Goal: Information Seeking & Learning: Learn about a topic

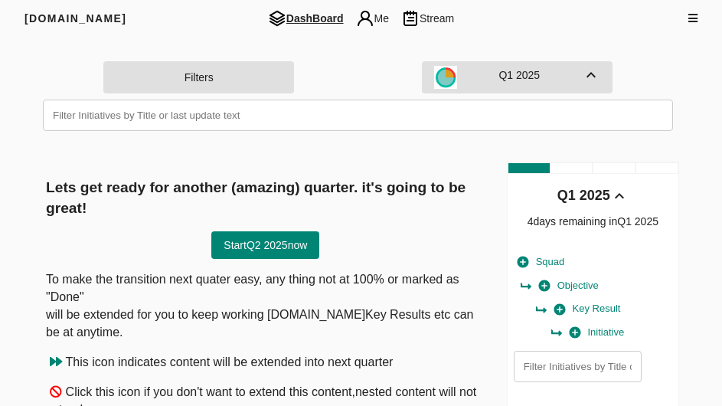
click at [564, 15] on div "DashBoard Me Stream" at bounding box center [361, 18] width 471 height 18
click at [328, 24] on img at bounding box center [327, 18] width 18 height 18
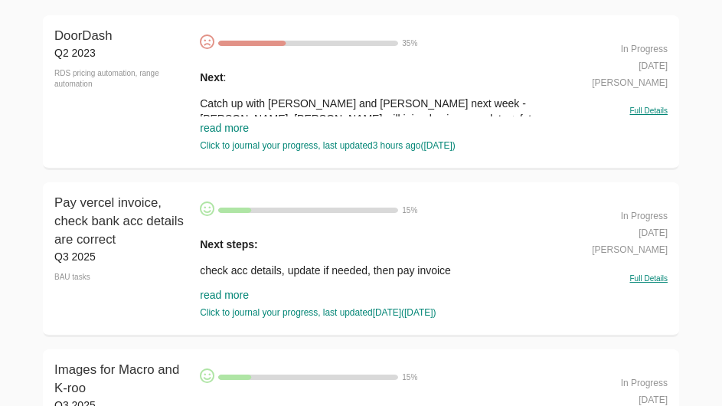
scroll to position [153, 0]
click at [212, 125] on link "read more" at bounding box center [224, 127] width 49 height 12
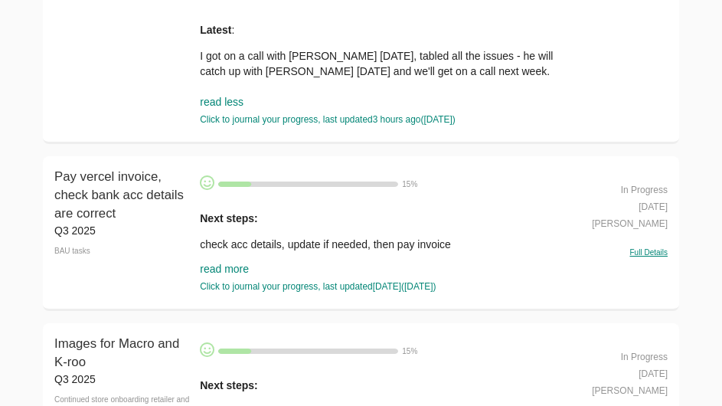
scroll to position [536, 0]
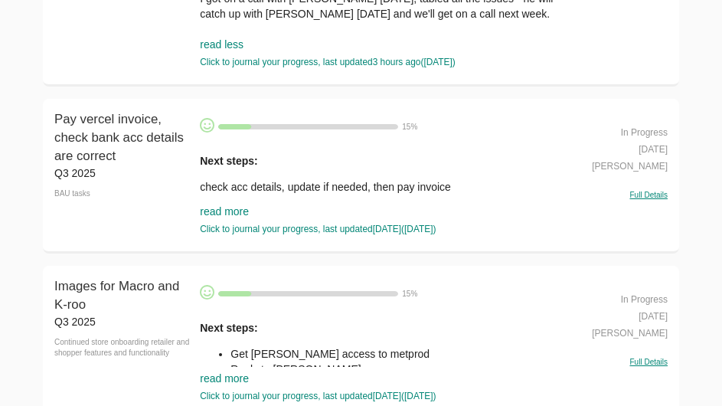
click at [215, 208] on link "read more" at bounding box center [224, 211] width 49 height 12
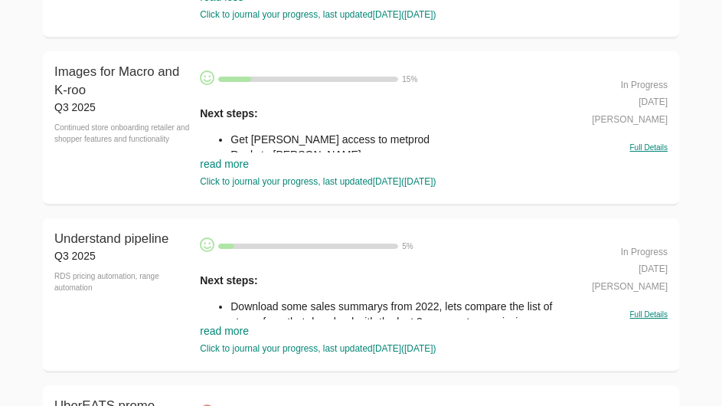
scroll to position [842, 0]
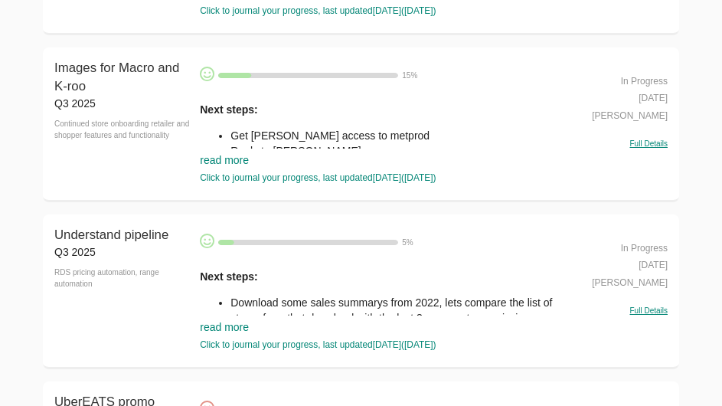
click at [215, 166] on link "read more" at bounding box center [224, 160] width 49 height 12
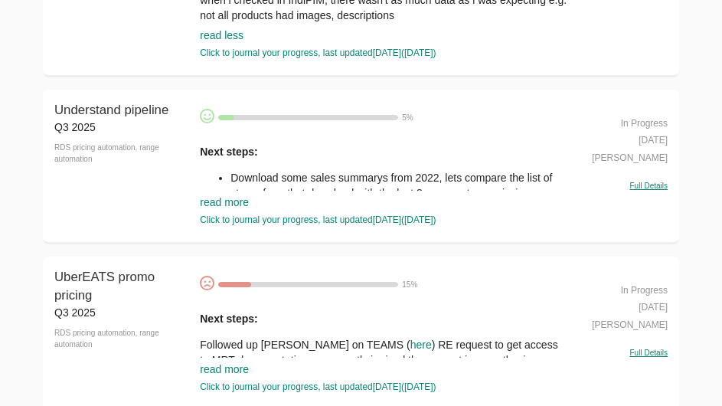
scroll to position [1072, 0]
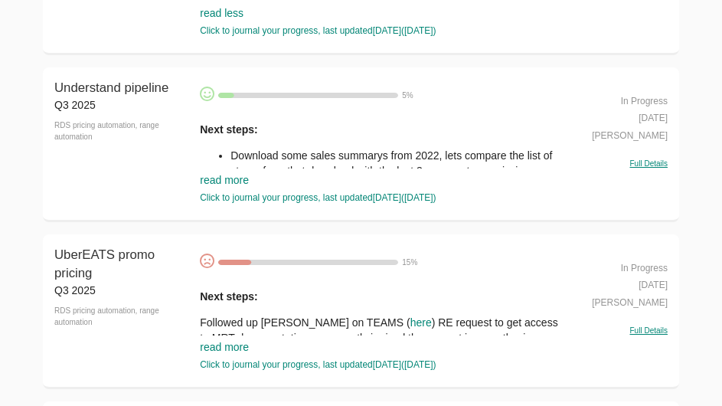
click at [214, 186] on link "read more" at bounding box center [224, 180] width 49 height 12
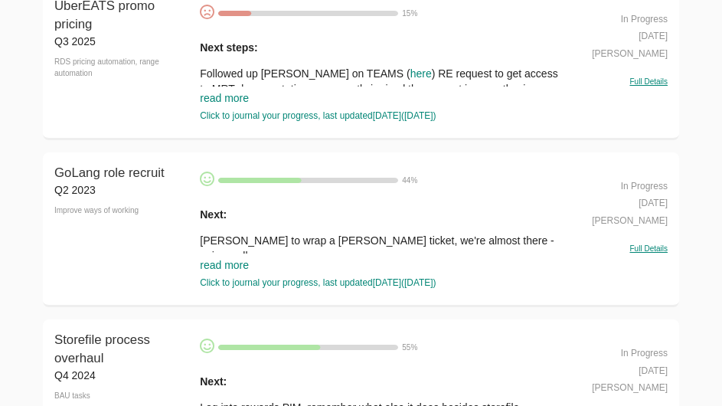
scroll to position [1532, 0]
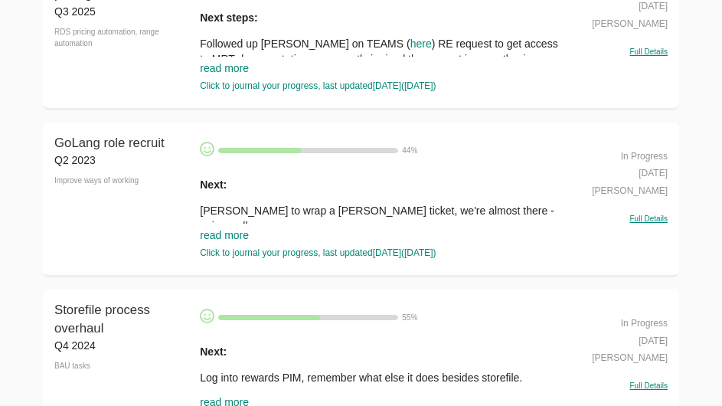
click at [227, 74] on link "read more" at bounding box center [224, 68] width 49 height 12
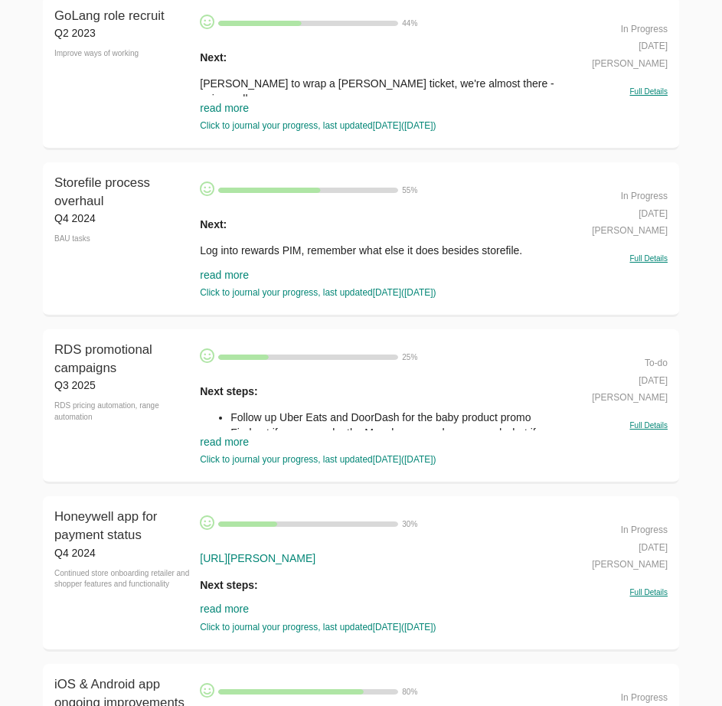
scroll to position [1991, 0]
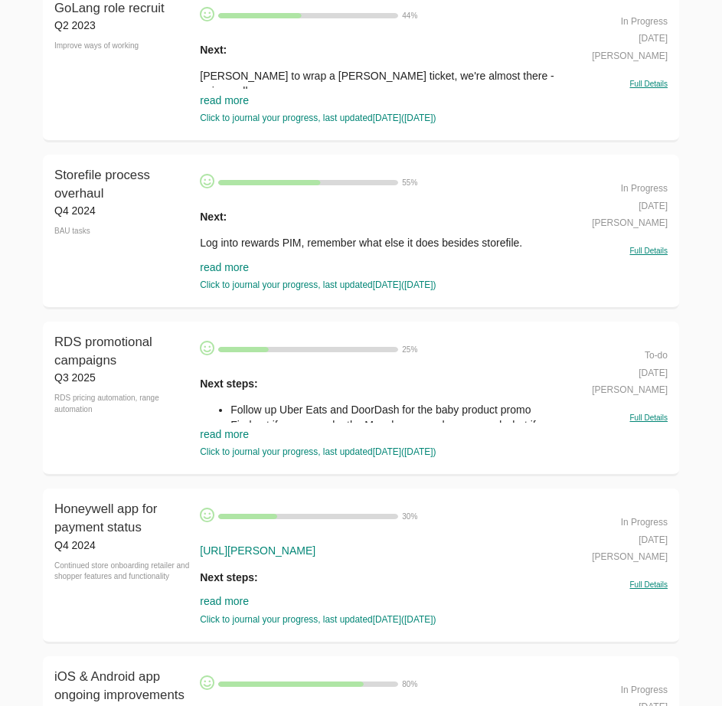
click at [230, 273] on link "read more" at bounding box center [224, 267] width 49 height 12
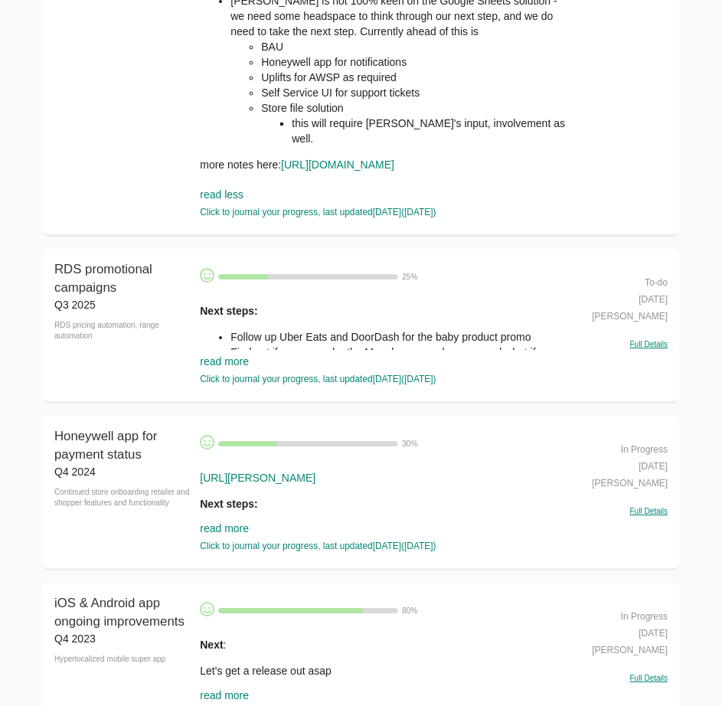
scroll to position [2374, 0]
click at [228, 301] on link "read more" at bounding box center [224, 361] width 49 height 12
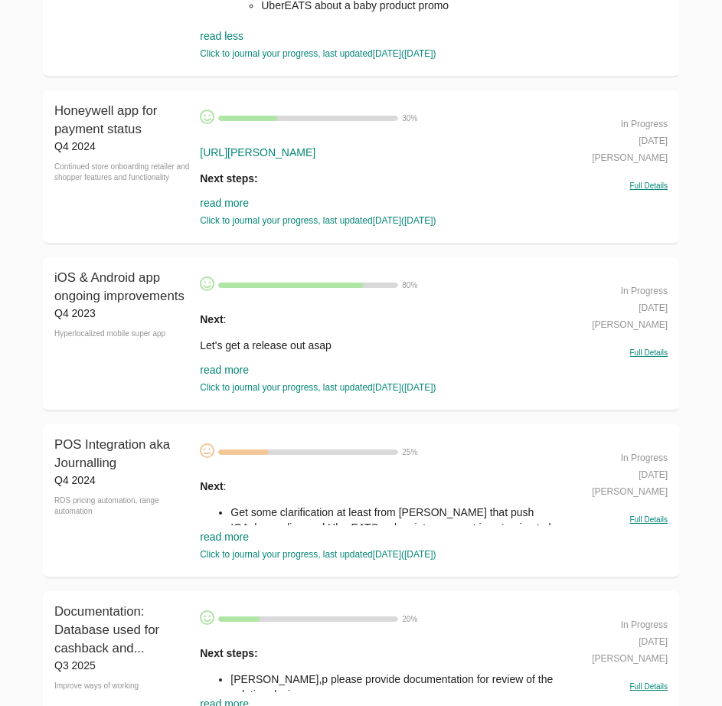
scroll to position [2910, 0]
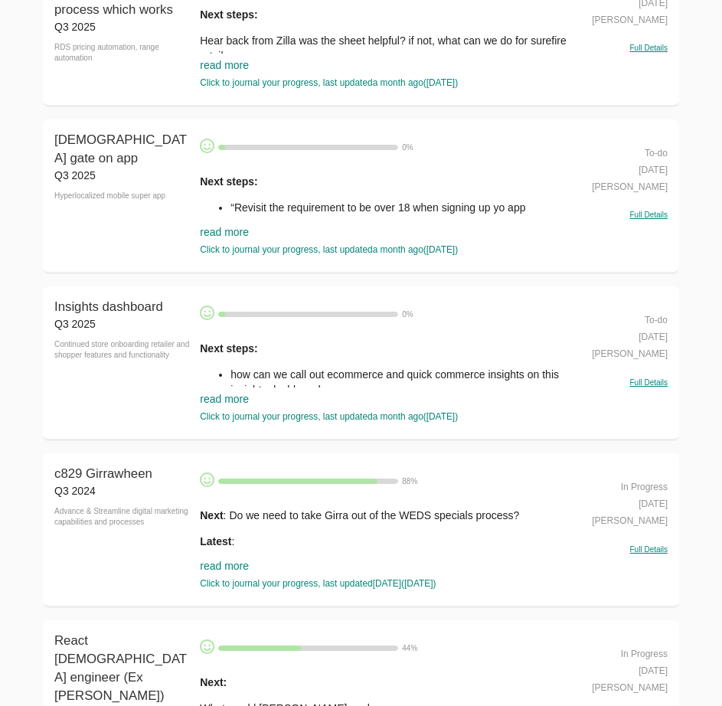
scroll to position [3753, 0]
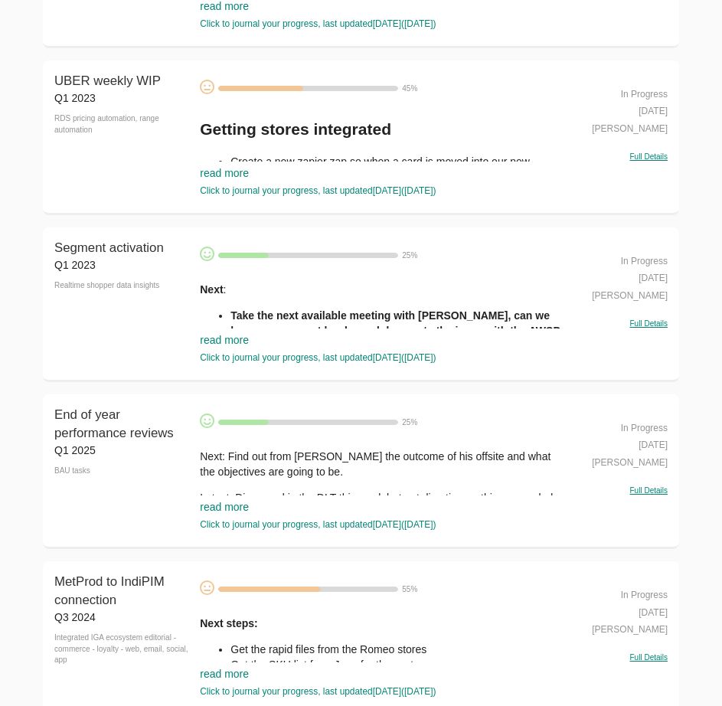
scroll to position [4595, 0]
drag, startPoint x: 218, startPoint y: 414, endPoint x: 212, endPoint y: 419, distance: 8.1
click at [218, 301] on link "read more" at bounding box center [224, 339] width 49 height 12
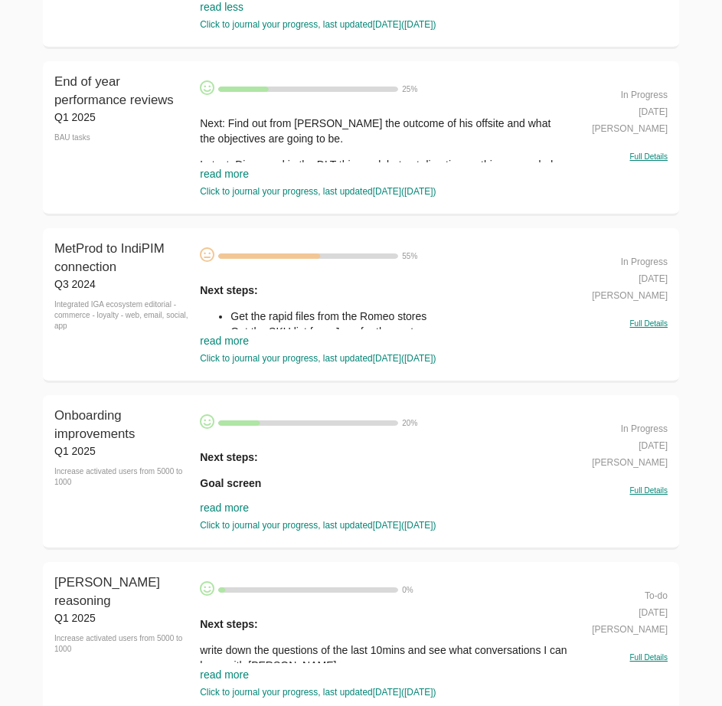
scroll to position [5284, 0]
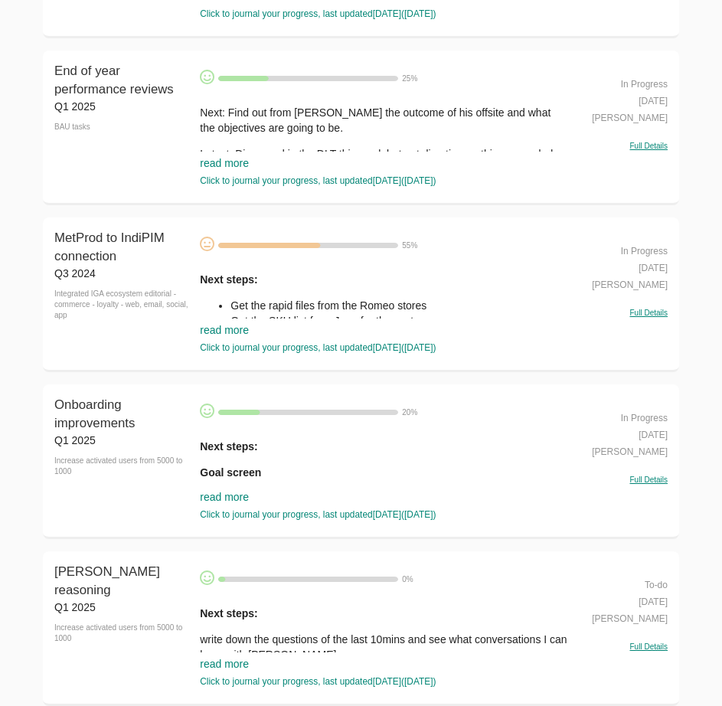
click at [234, 301] on link "read more" at bounding box center [224, 330] width 49 height 12
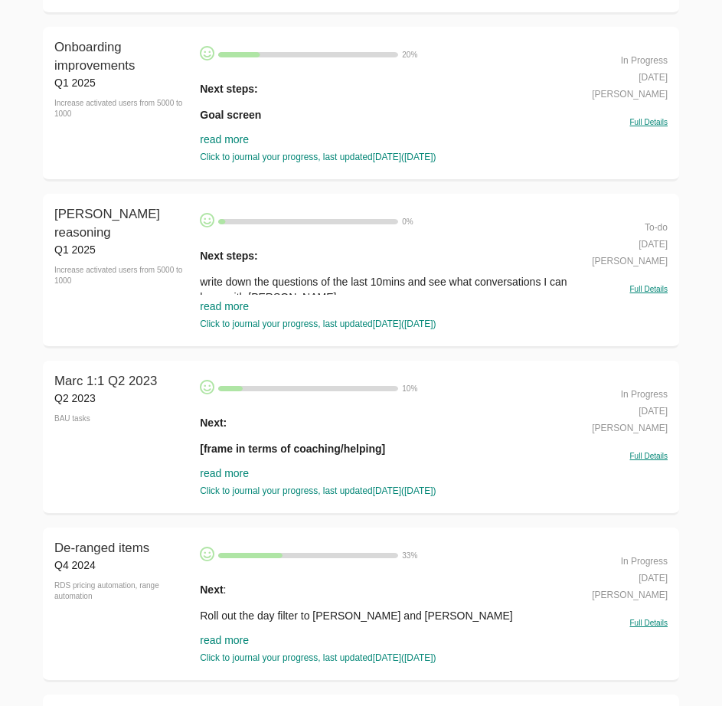
scroll to position [6203, 0]
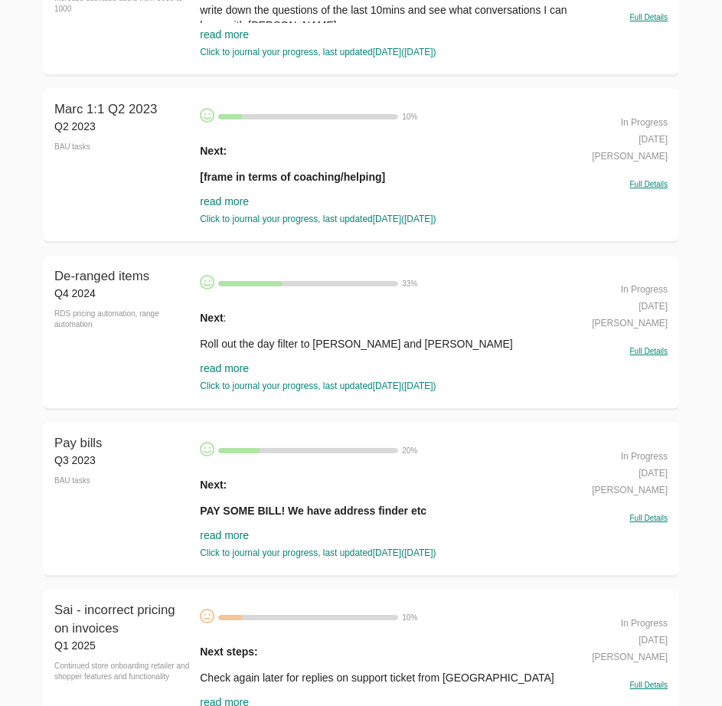
click at [225, 301] on link "read more" at bounding box center [224, 368] width 49 height 12
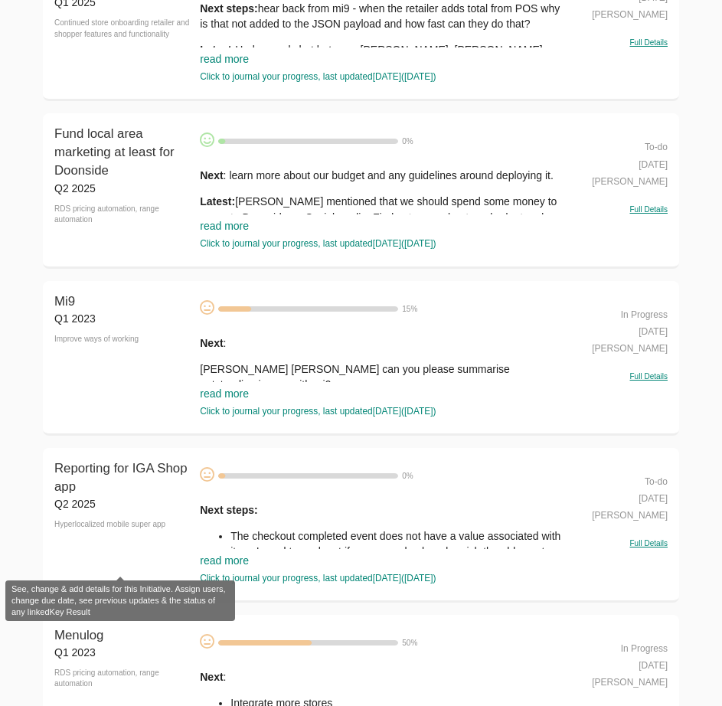
scroll to position [8654, 0]
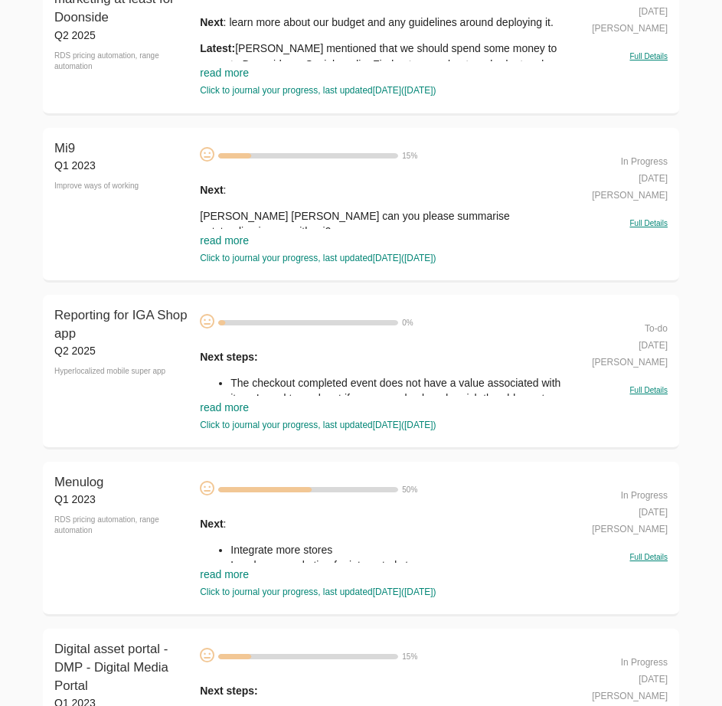
click at [221, 301] on link "read more" at bounding box center [224, 407] width 49 height 12
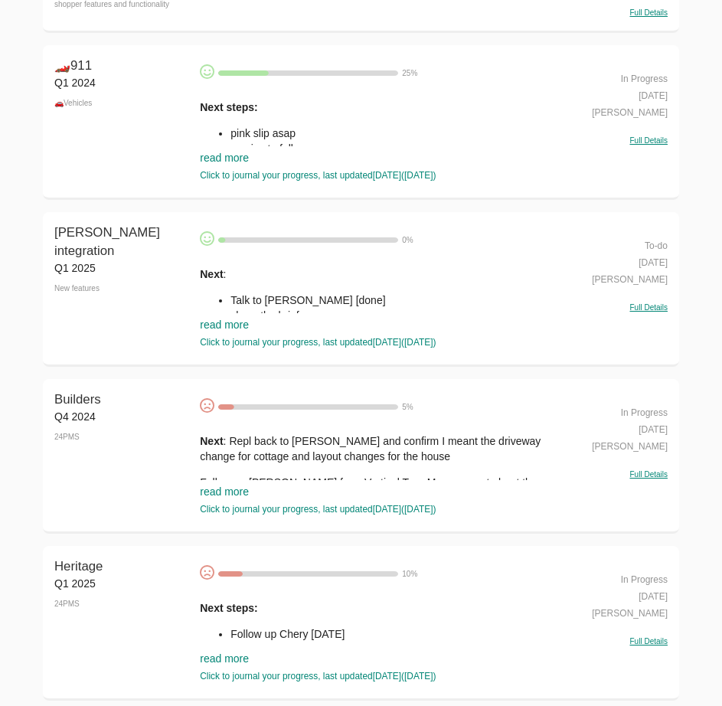
scroll to position [9726, 0]
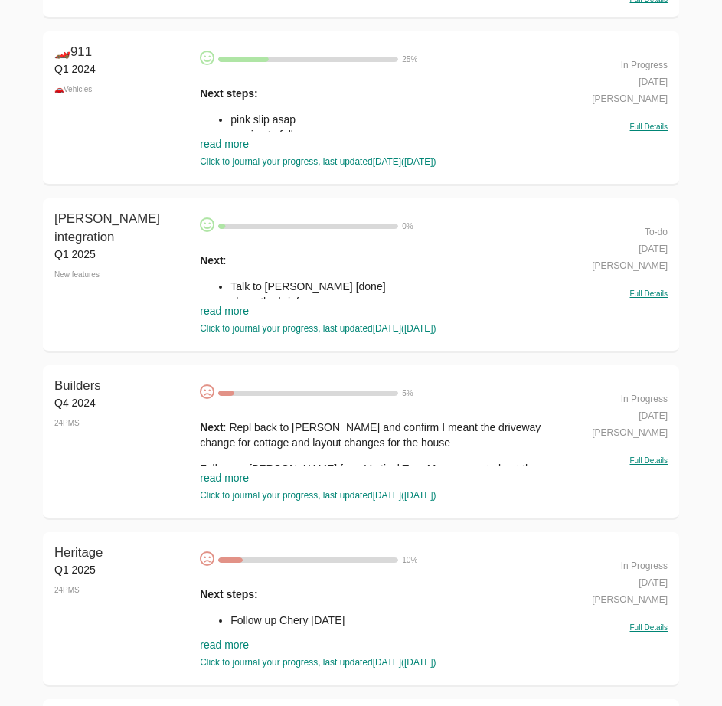
click at [217, 301] on link "read more" at bounding box center [224, 311] width 49 height 12
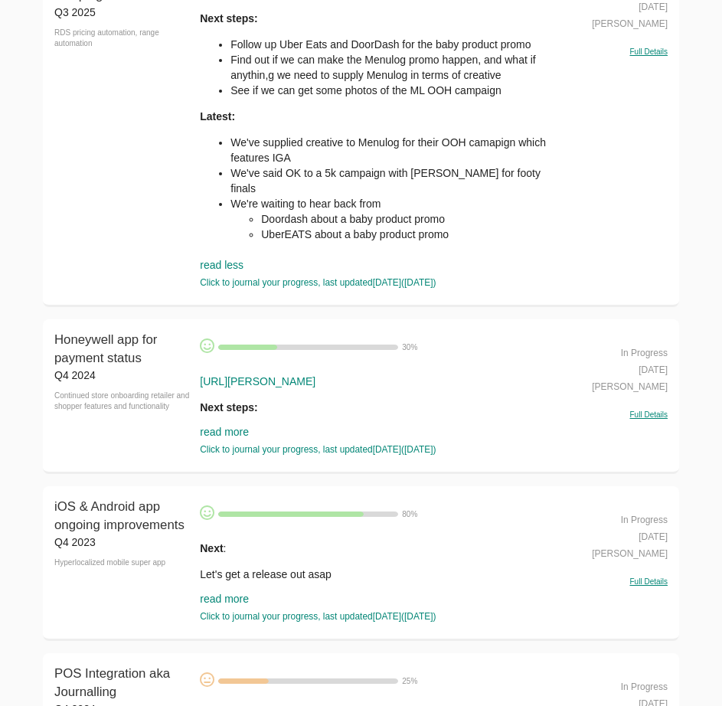
scroll to position [2687, 0]
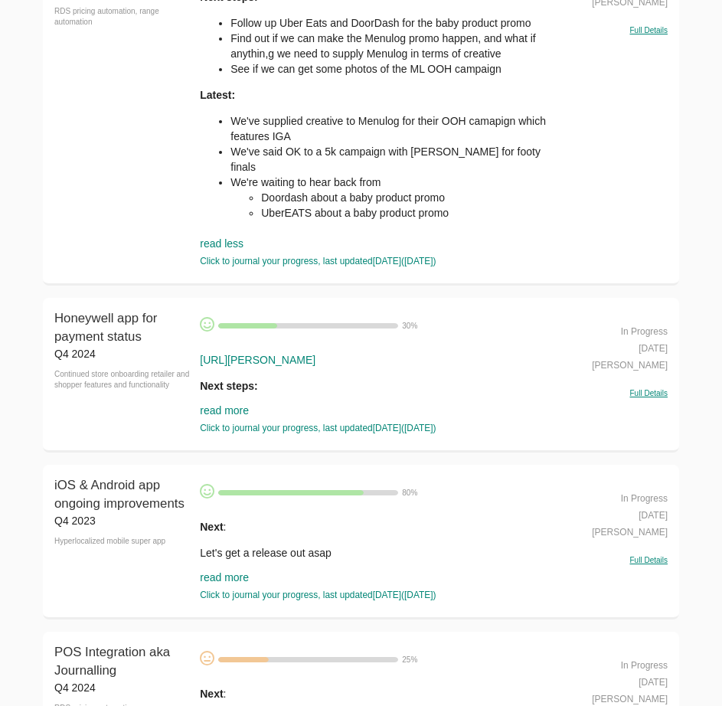
click at [225, 301] on link "read more" at bounding box center [224, 410] width 49 height 12
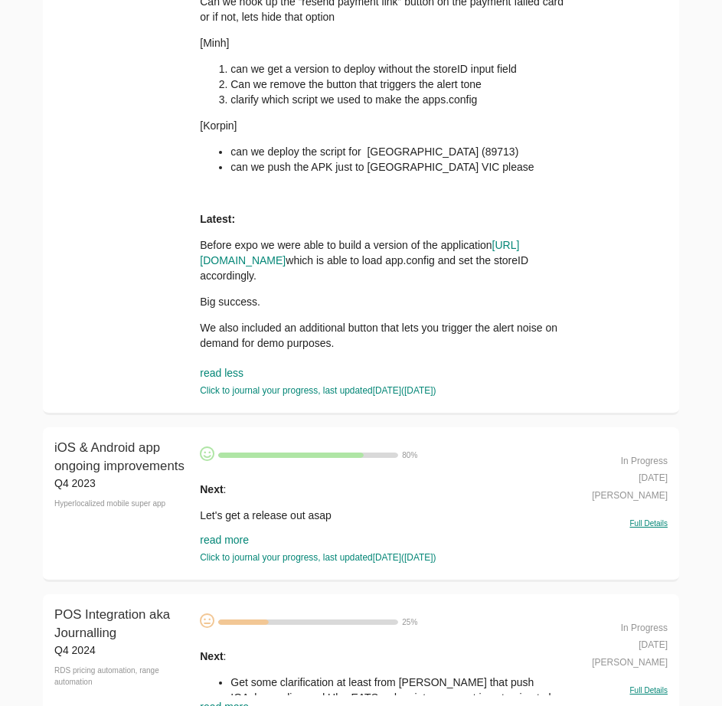
scroll to position [3530, 0]
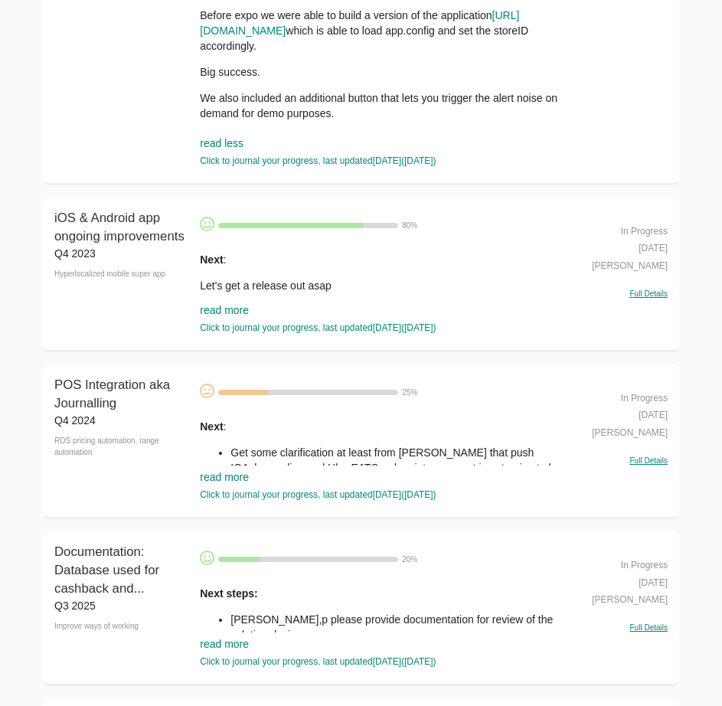
click at [237, 301] on link "read more" at bounding box center [224, 310] width 49 height 12
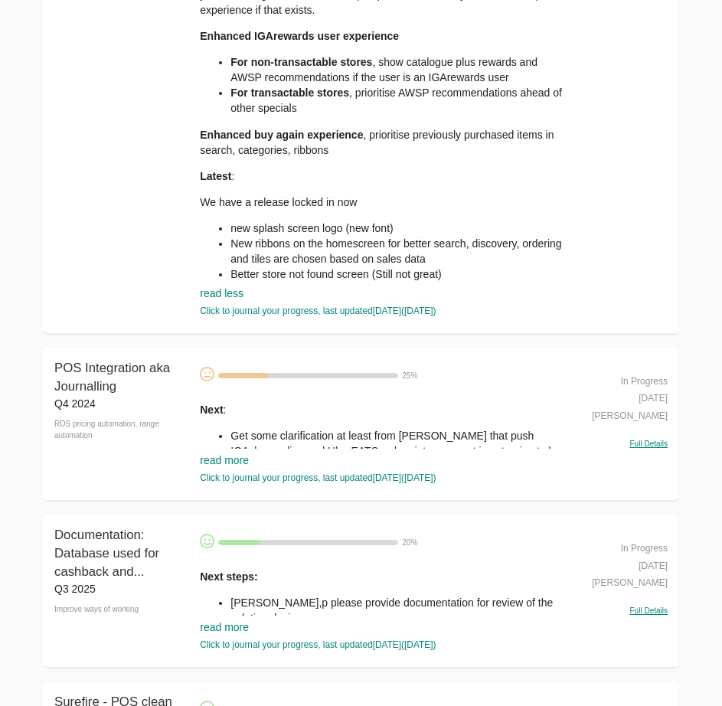
scroll to position [3989, 0]
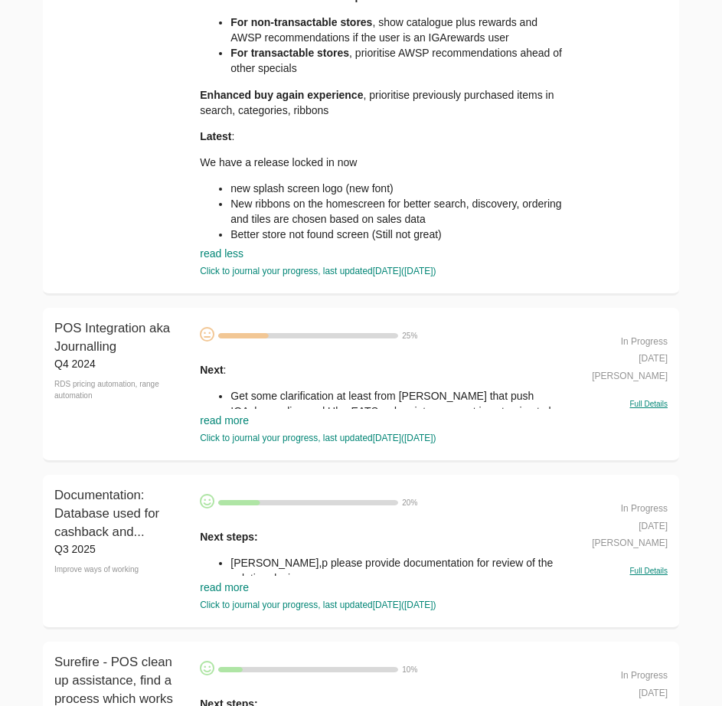
click at [222, 301] on link "read more" at bounding box center [224, 420] width 49 height 12
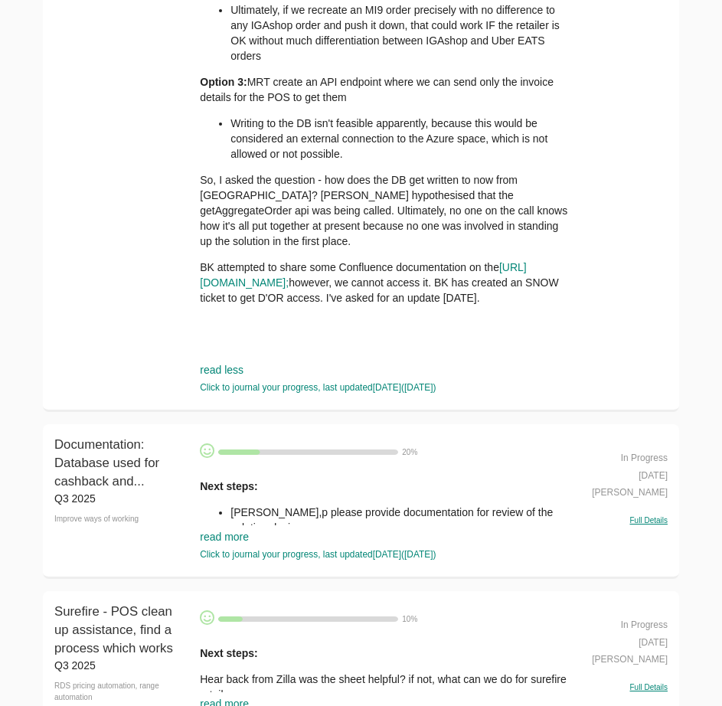
scroll to position [4908, 0]
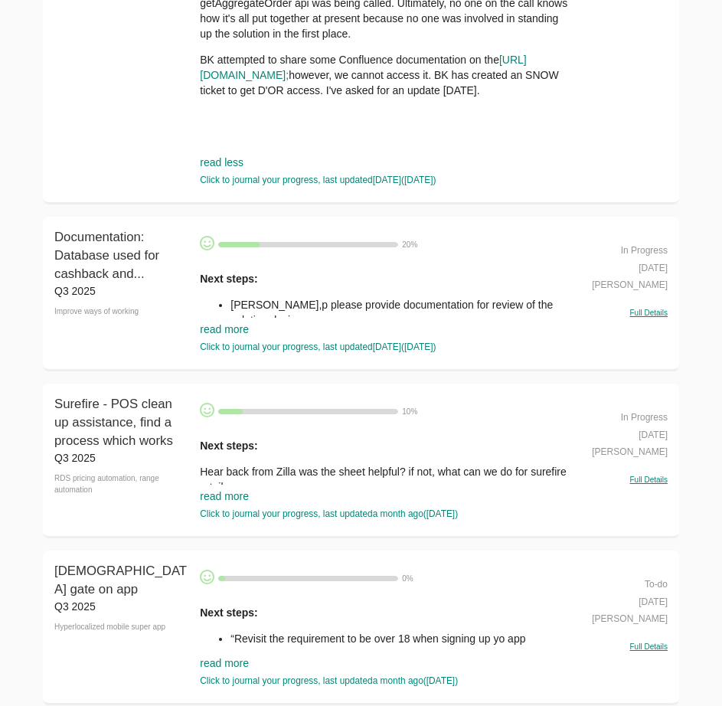
click at [233, 301] on link "read more" at bounding box center [224, 329] width 49 height 12
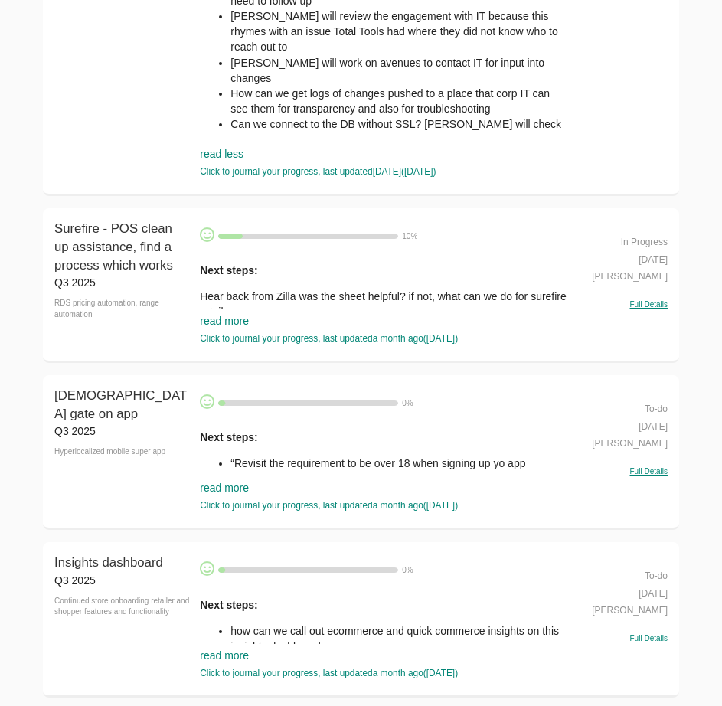
scroll to position [5291, 0]
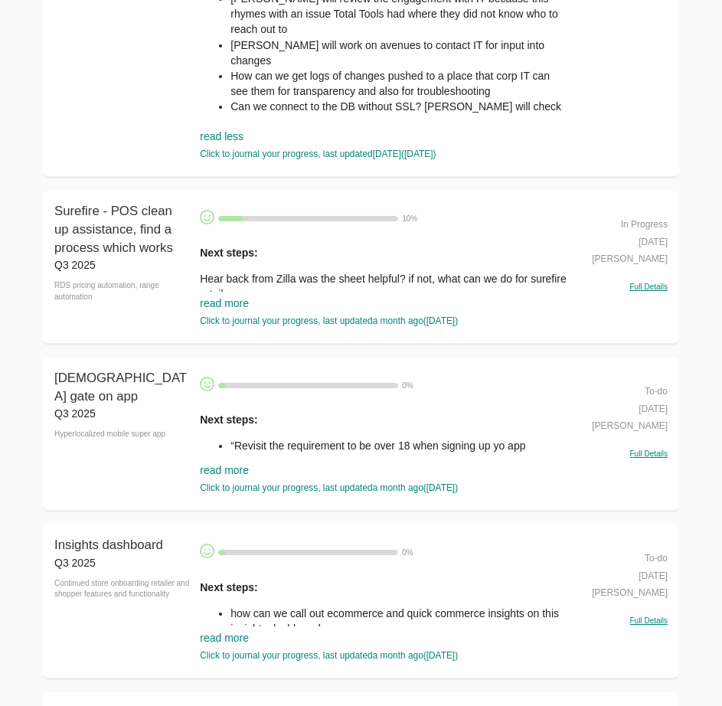
click at [231, 301] on link "read more" at bounding box center [224, 303] width 49 height 12
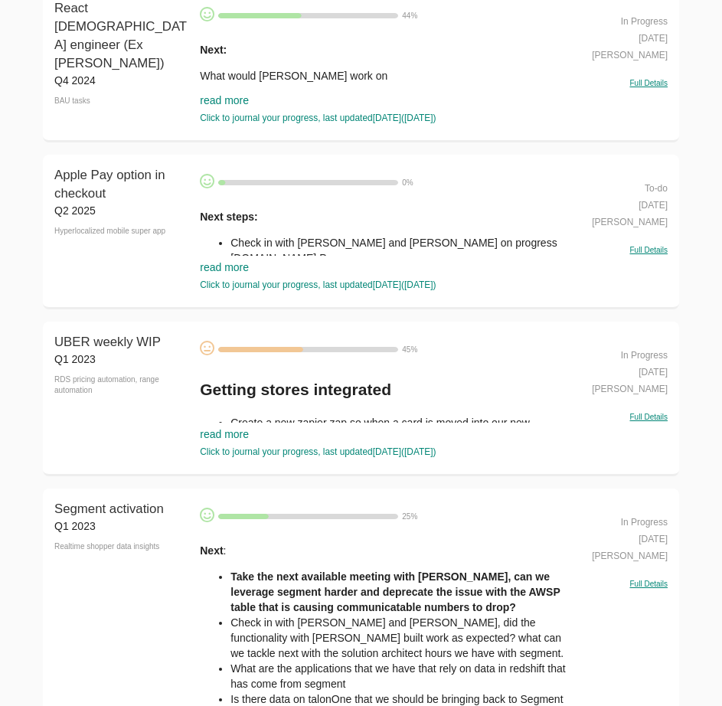
scroll to position [6516, 0]
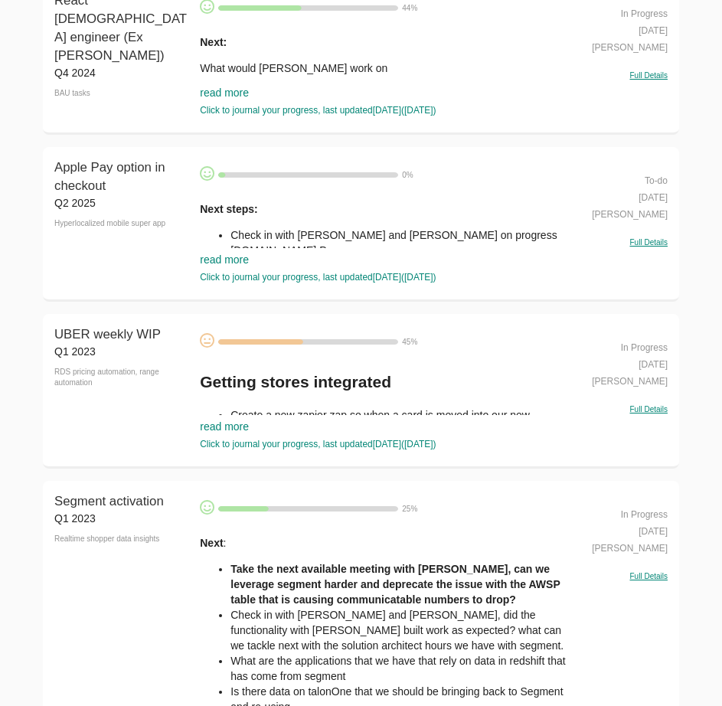
click at [214, 99] on link "read more" at bounding box center [224, 93] width 49 height 12
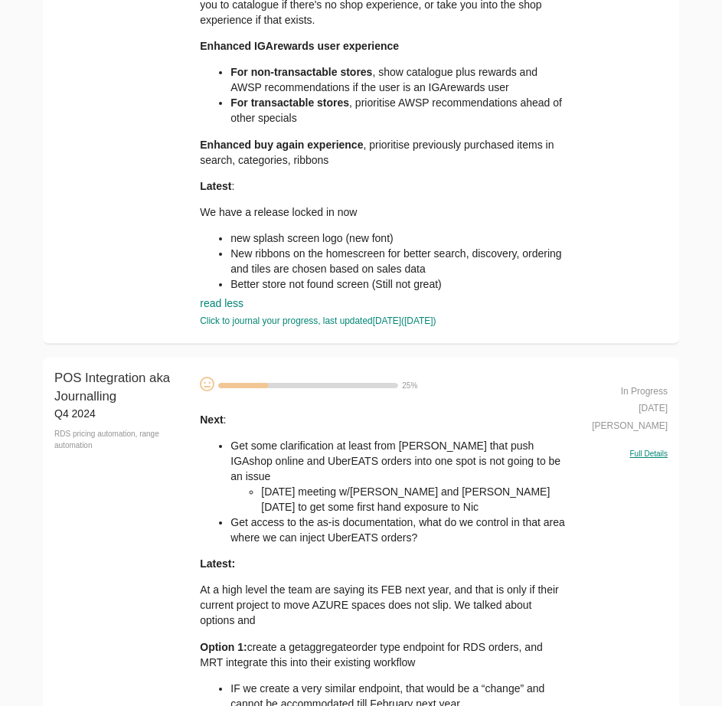
scroll to position [0, 0]
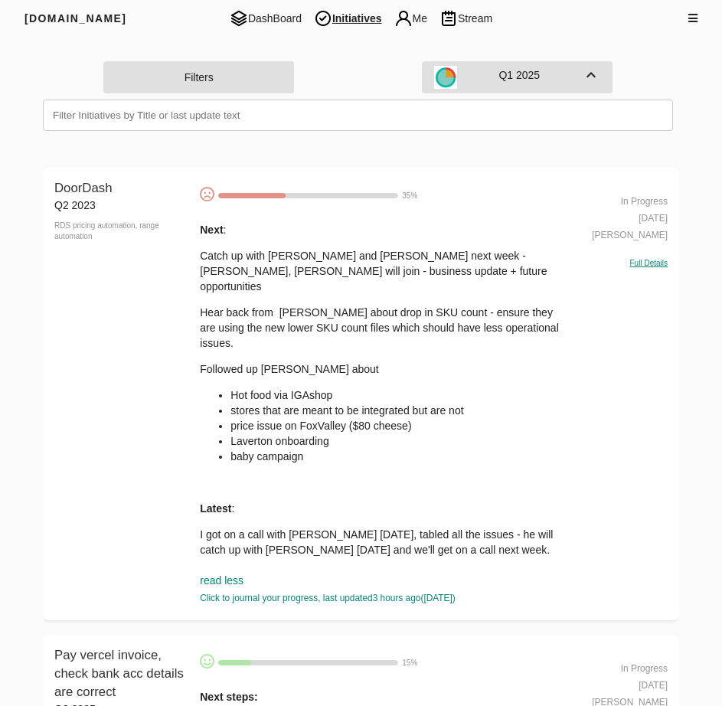
drag, startPoint x: 29, startPoint y: 525, endPoint x: 32, endPoint y: 146, distance: 378.3
